Goal: Ask a question

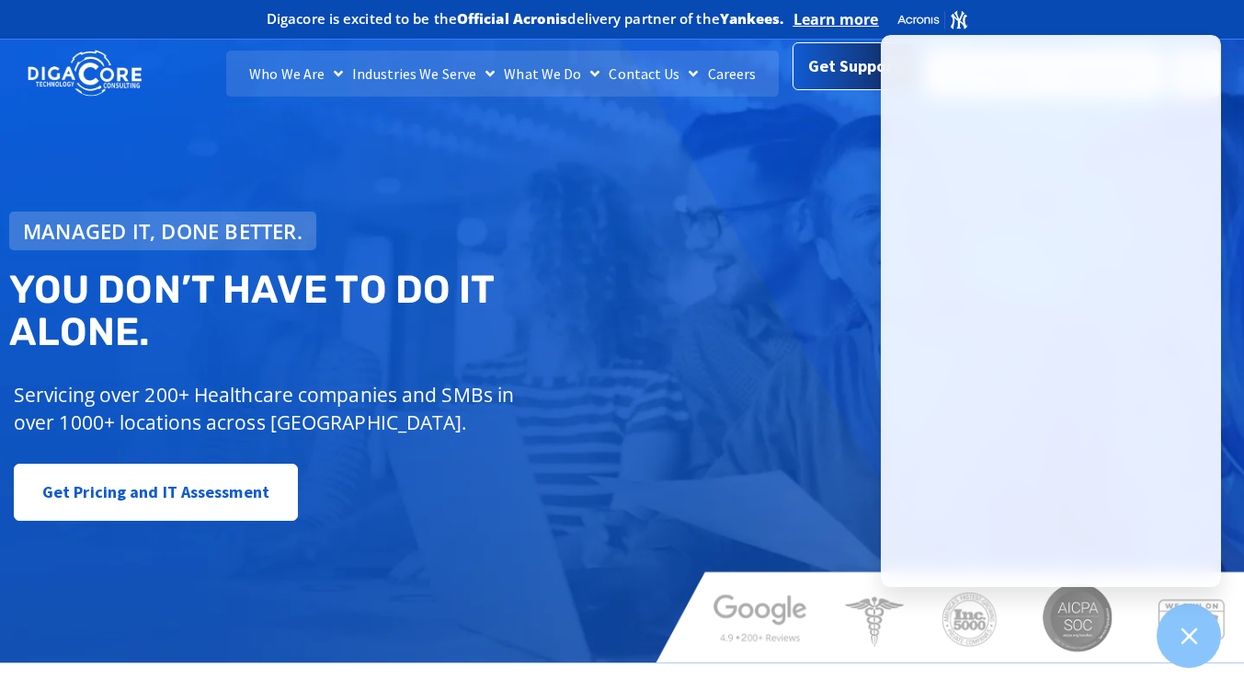
click at [812, 70] on span "Get Support" at bounding box center [854, 66] width 92 height 37
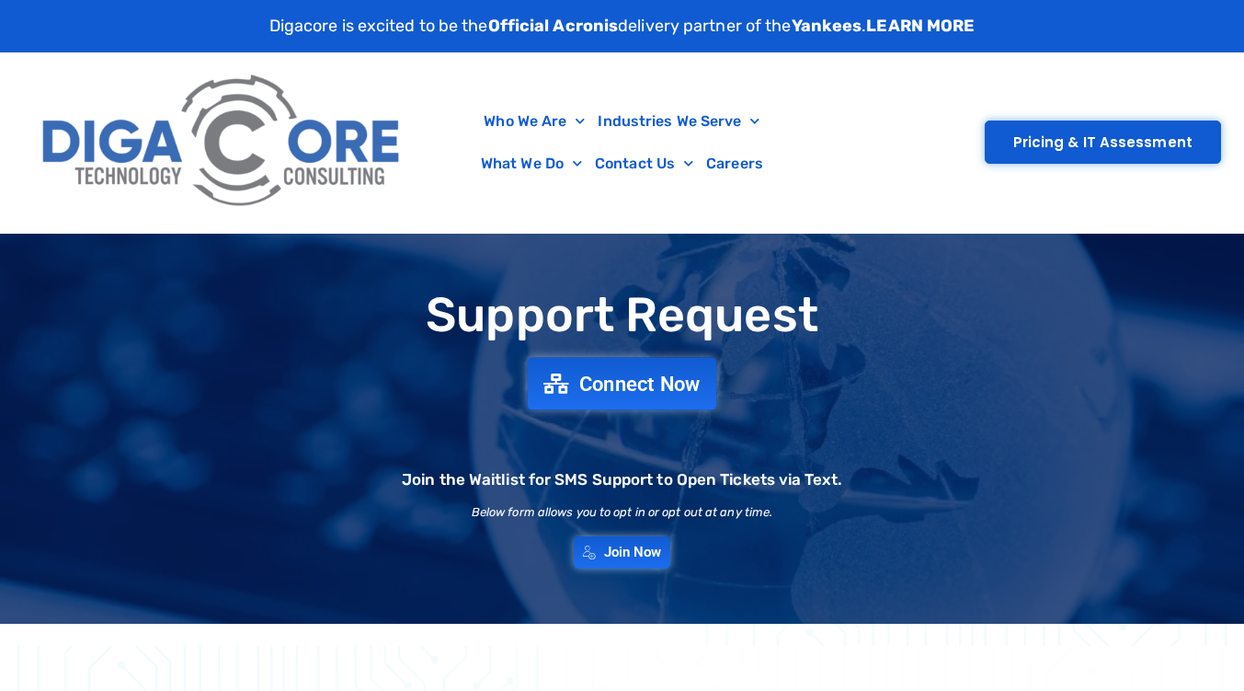
click at [641, 387] on span "Connect Now" at bounding box center [639, 383] width 121 height 20
